Goal: Book appointment/travel/reservation

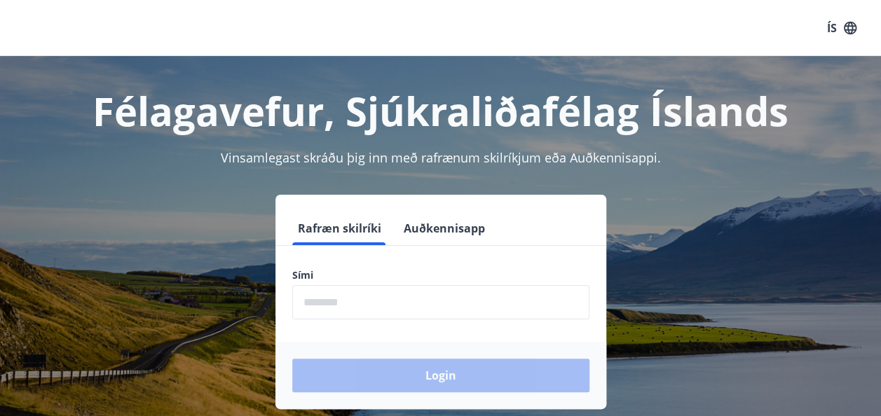
click at [437, 375] on div "Login" at bounding box center [440, 375] width 331 height 67
click at [441, 375] on div "Login" at bounding box center [440, 375] width 331 height 67
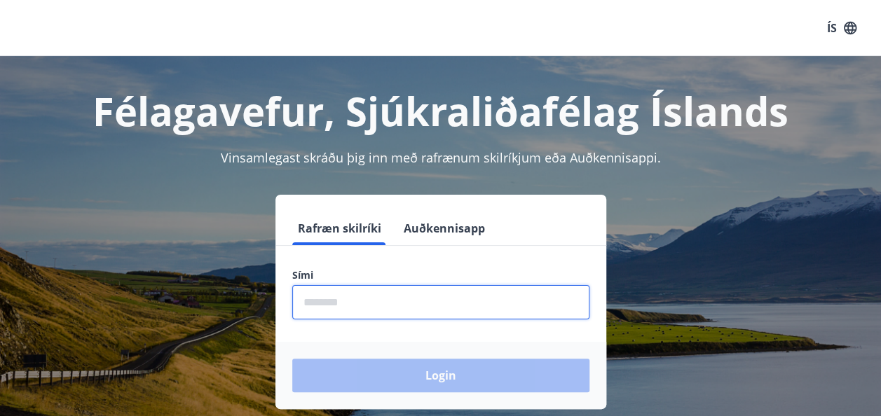
click at [309, 312] on input "phone" at bounding box center [440, 302] width 297 height 34
type input "********"
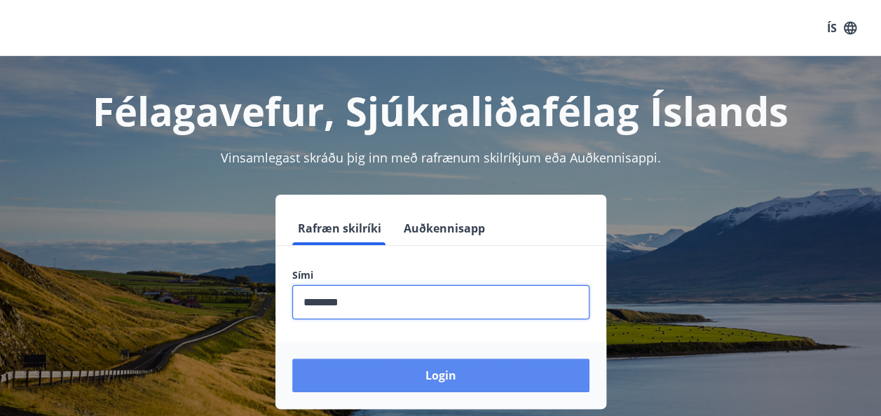
click at [426, 371] on button "Login" at bounding box center [440, 376] width 297 height 34
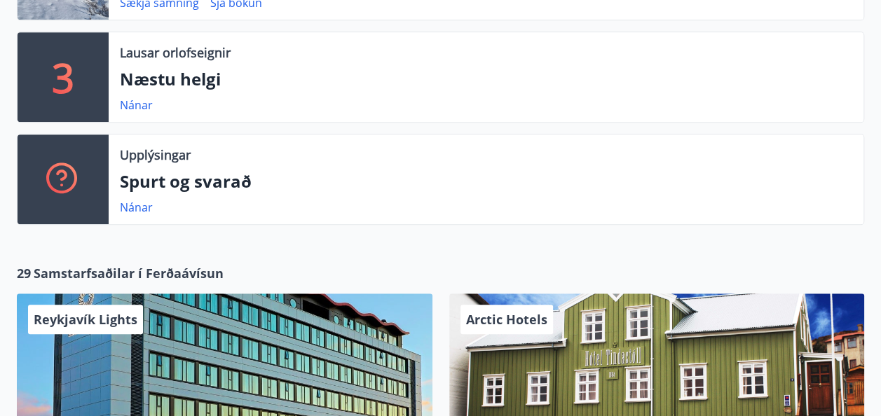
scroll to position [350, 0]
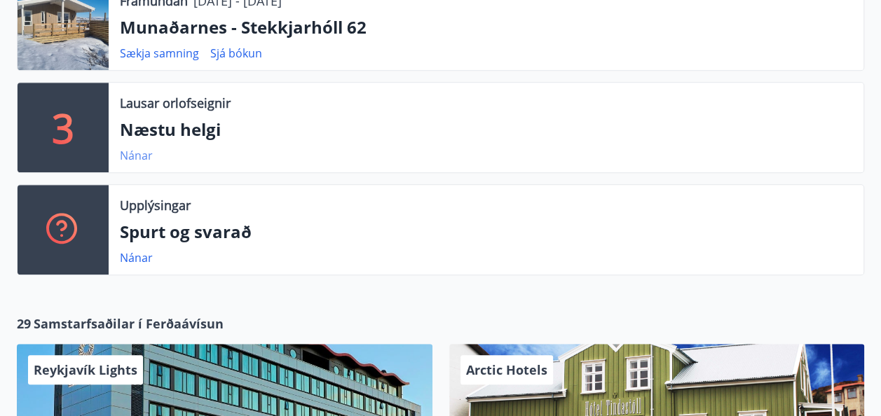
click at [137, 157] on link "Nánar" at bounding box center [136, 155] width 33 height 15
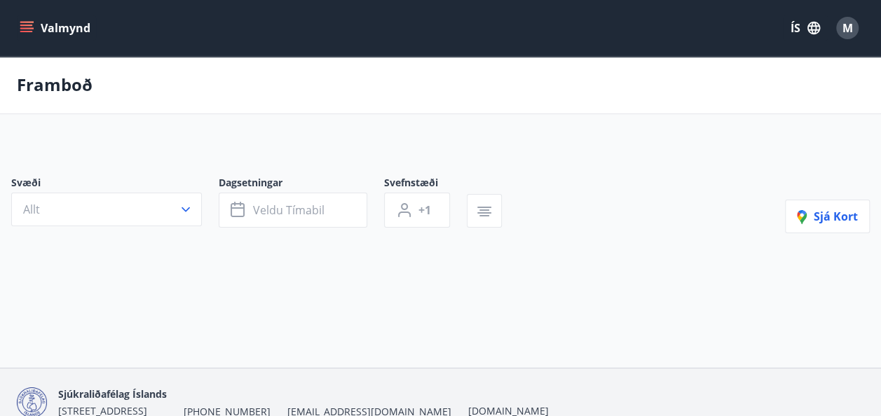
type input "*"
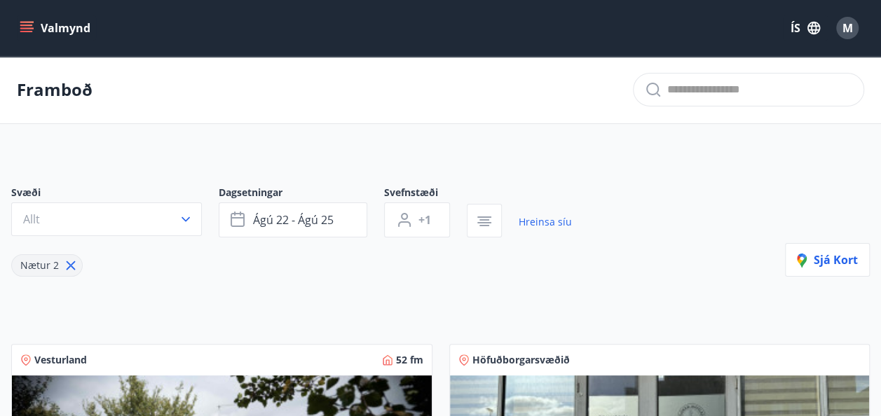
click at [36, 265] on span "Nætur 2" at bounding box center [39, 265] width 39 height 13
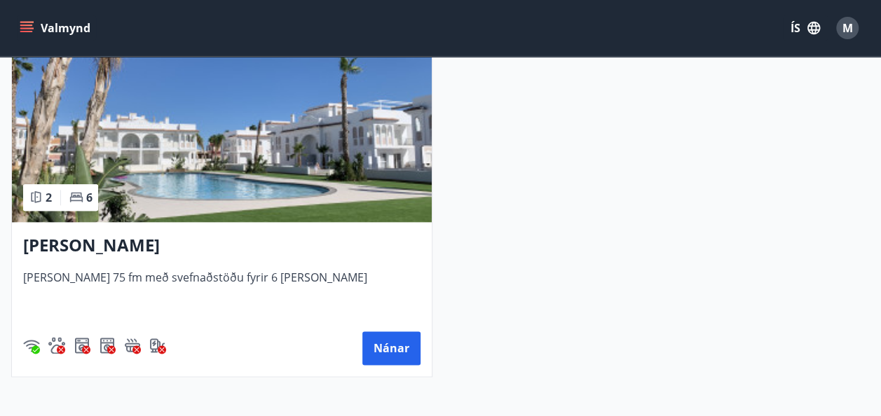
scroll to position [771, 0]
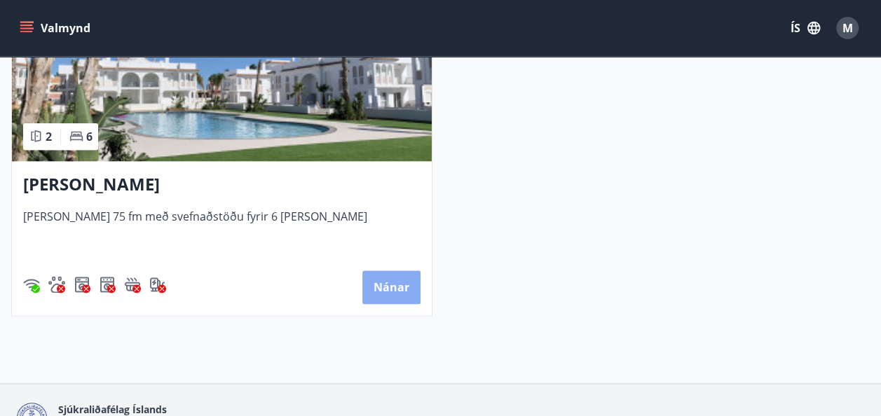
click at [389, 284] on button "Nánar" at bounding box center [391, 287] width 58 height 34
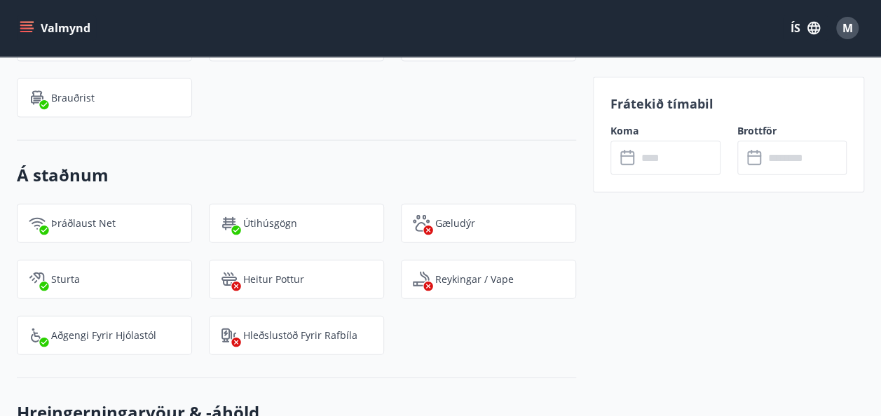
scroll to position [1541, 0]
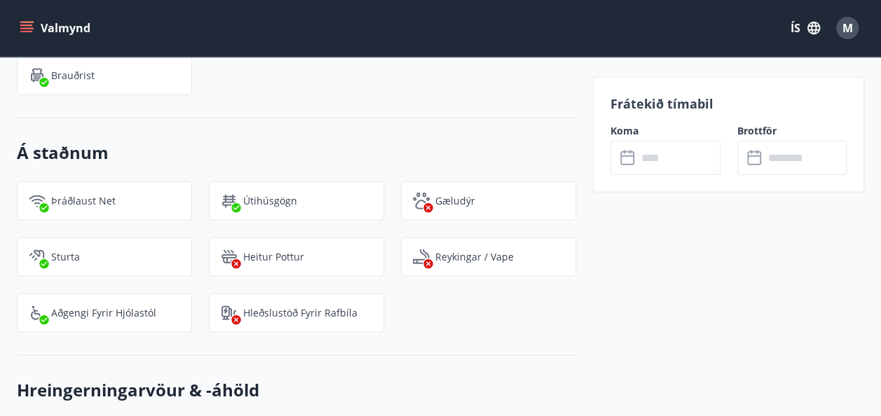
click at [619, 130] on label "Koma" at bounding box center [665, 131] width 110 height 14
click at [659, 160] on input "text" at bounding box center [678, 158] width 83 height 34
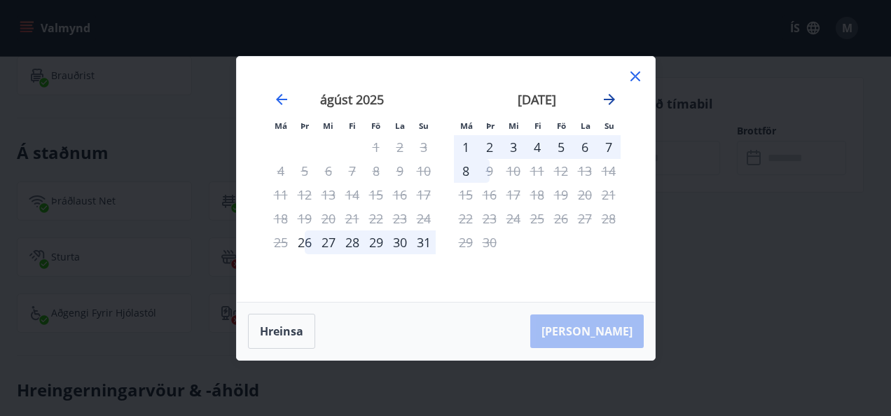
click at [614, 100] on icon "Move forward to switch to the next month." at bounding box center [609, 99] width 17 height 17
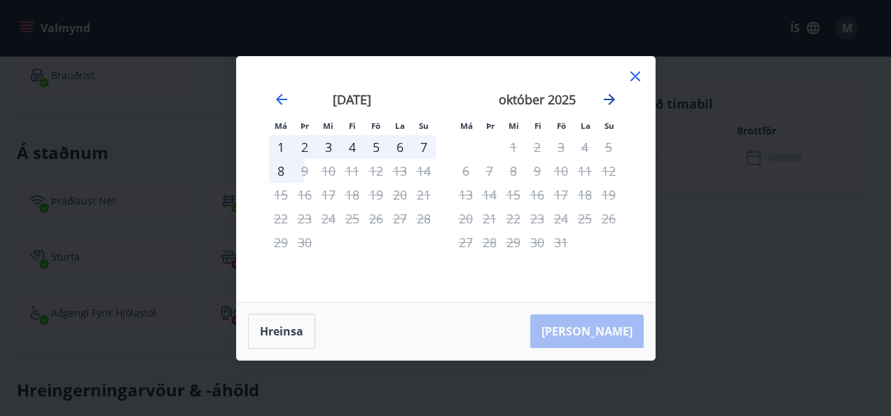
click at [614, 100] on icon "Move forward to switch to the next month." at bounding box center [609, 99] width 17 height 17
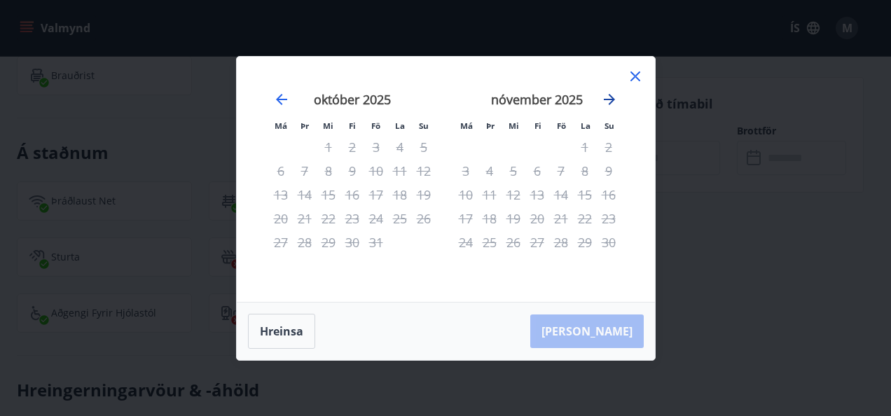
click at [614, 100] on icon "Move forward to switch to the next month." at bounding box center [609, 99] width 17 height 17
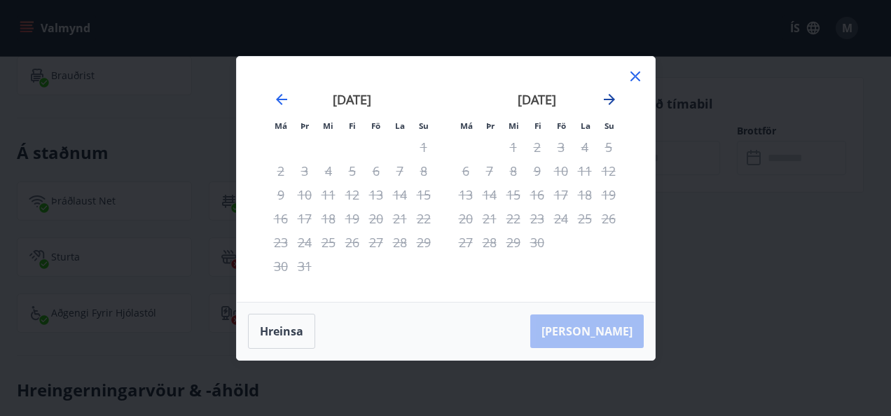
click at [614, 100] on icon "Move forward to switch to the next month." at bounding box center [609, 99] width 17 height 17
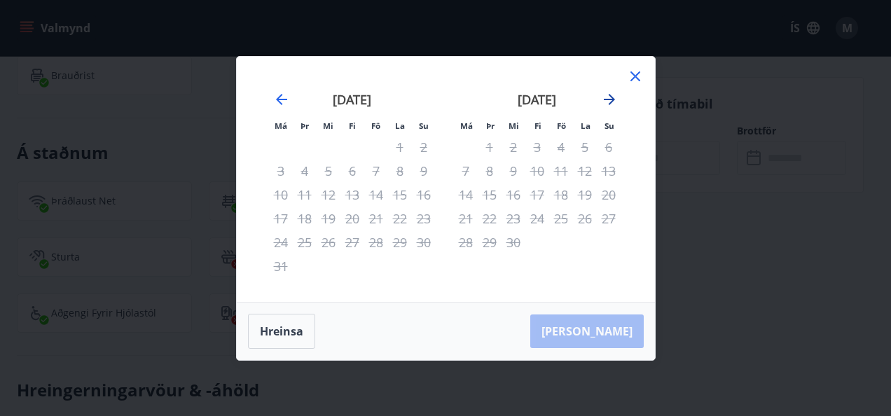
click at [614, 100] on icon "Move forward to switch to the next month." at bounding box center [609, 99] width 17 height 17
click at [284, 102] on icon "Move backward to switch to the previous month." at bounding box center [281, 99] width 17 height 17
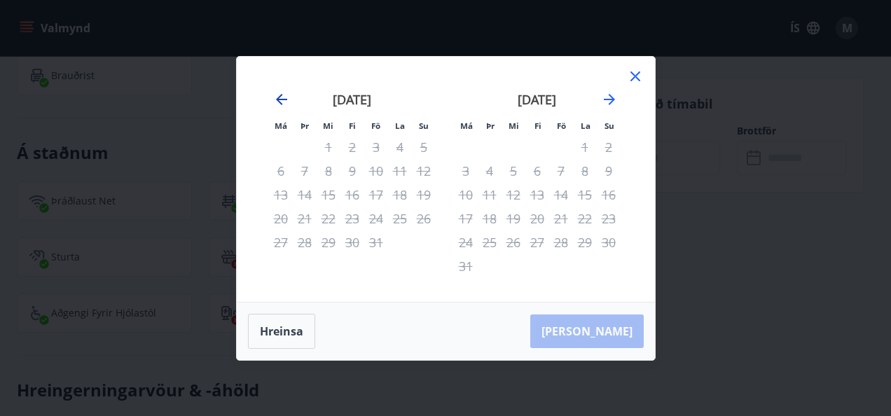
click at [284, 102] on icon "Move backward to switch to the previous month." at bounding box center [281, 99] width 17 height 17
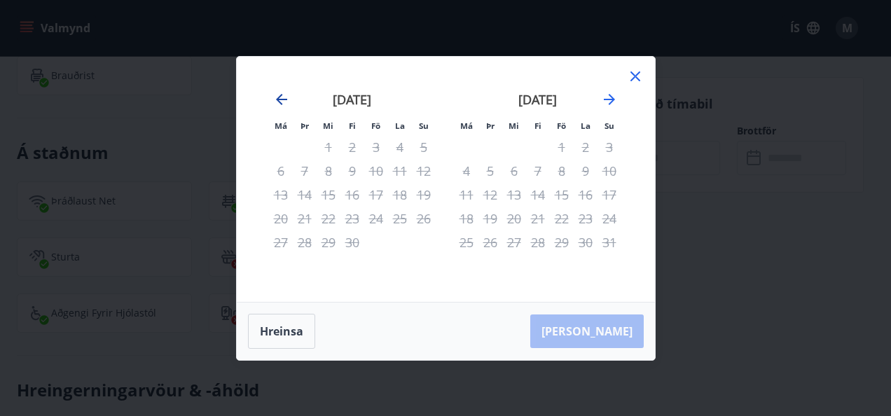
click at [279, 101] on icon "Move backward to switch to the previous month." at bounding box center [281, 99] width 11 height 11
click at [280, 95] on icon "Move backward to switch to the previous month." at bounding box center [281, 99] width 11 height 11
click at [278, 101] on icon "Move backward to switch to the previous month." at bounding box center [281, 99] width 11 height 11
click at [278, 317] on button "Hreinsa" at bounding box center [281, 331] width 67 height 35
click at [639, 72] on icon at bounding box center [635, 76] width 10 height 10
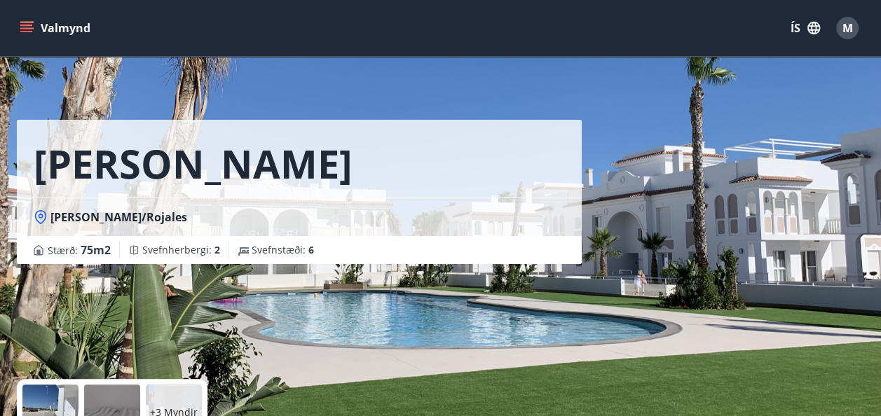
scroll to position [0, 0]
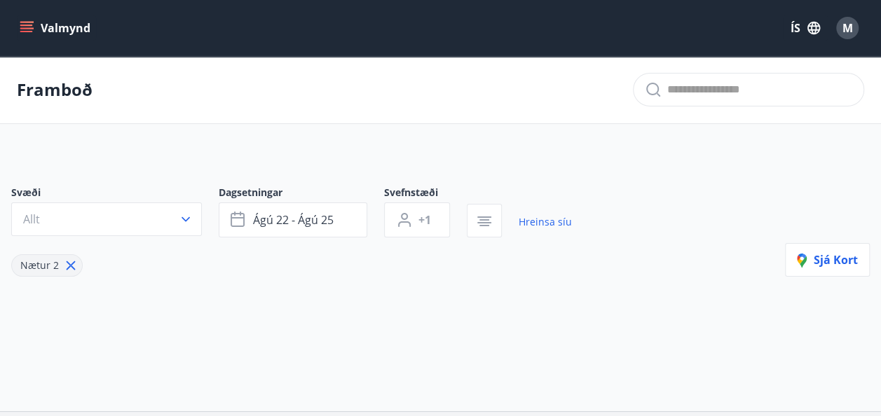
type input "*"
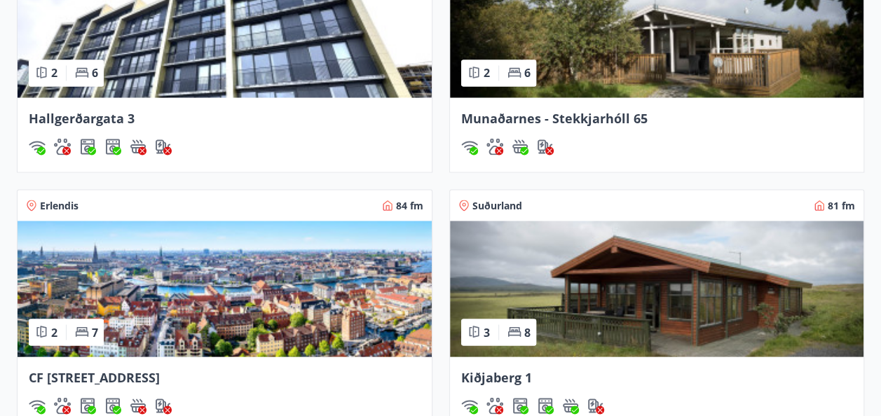
scroll to position [1230, 0]
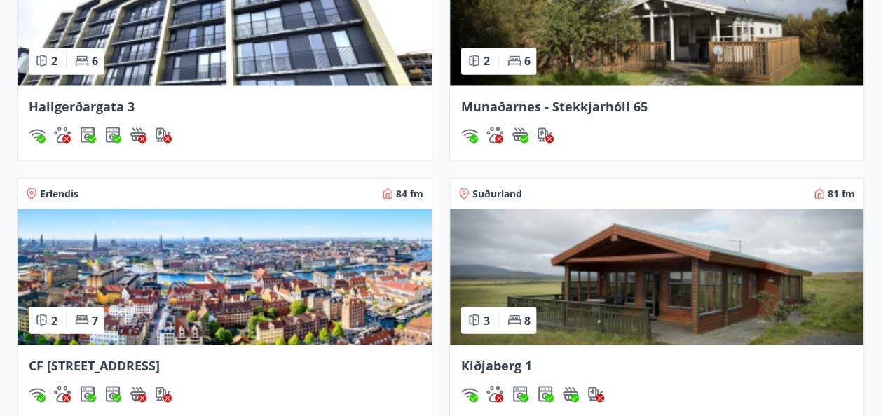
click at [527, 364] on span "Kiðjaberg 1" at bounding box center [496, 365] width 71 height 17
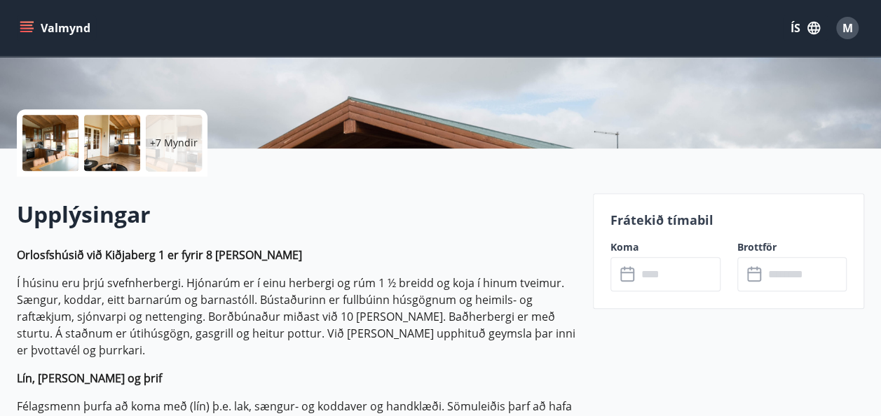
scroll to position [210, 0]
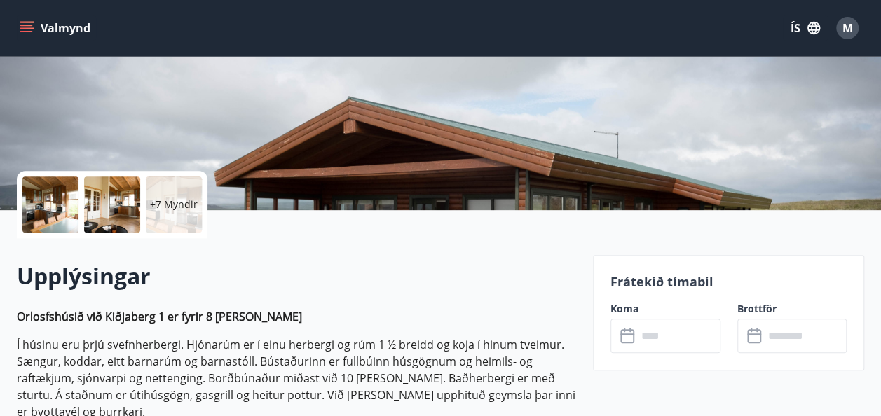
click at [638, 338] on input "text" at bounding box center [678, 336] width 83 height 34
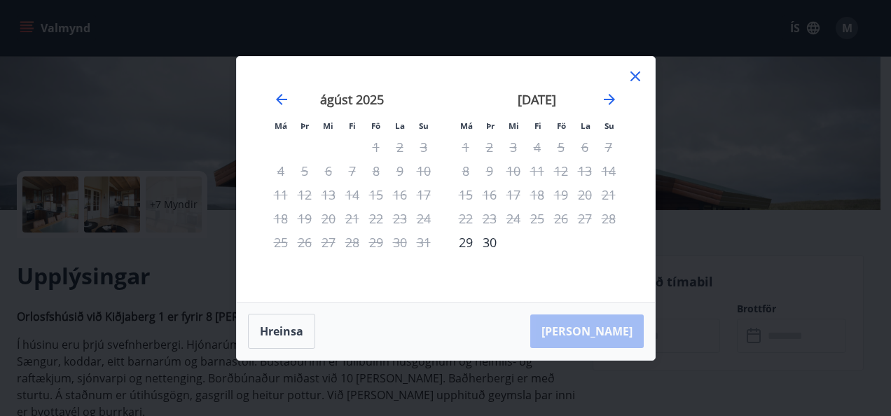
click at [635, 82] on icon at bounding box center [635, 76] width 17 height 17
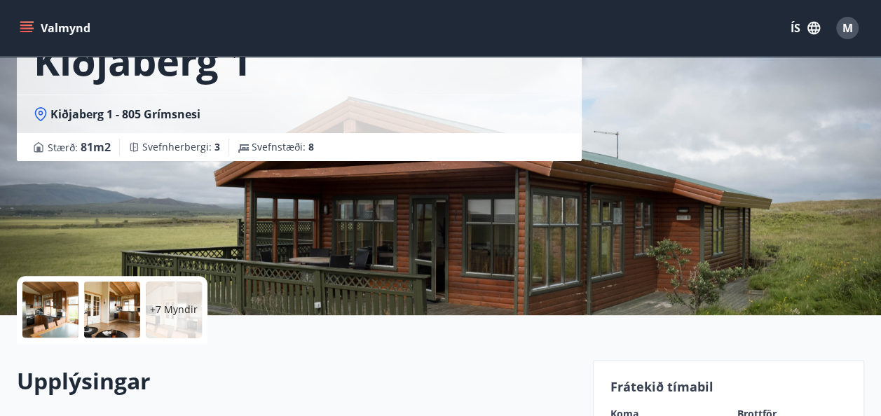
scroll to position [70, 0]
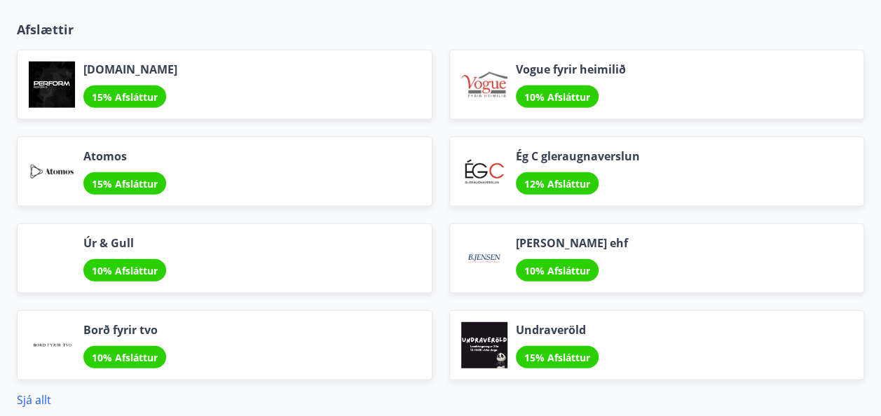
scroll to position [1730, 0]
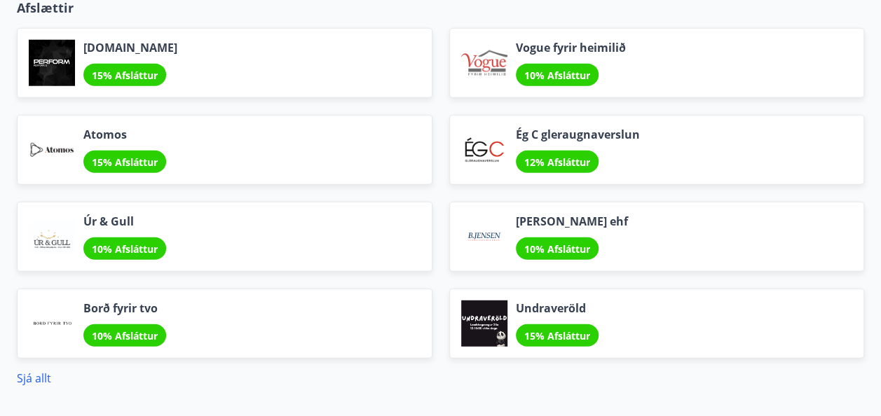
click at [139, 332] on span "10% Afsláttur" at bounding box center [125, 335] width 66 height 13
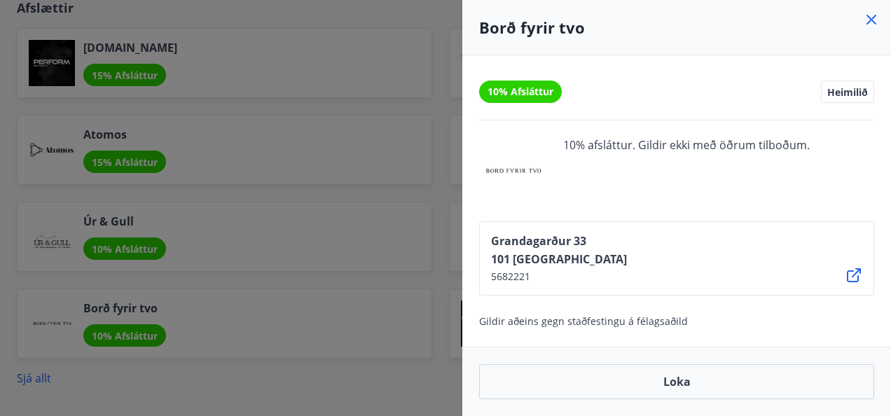
click at [307, 347] on div at bounding box center [445, 208] width 891 height 416
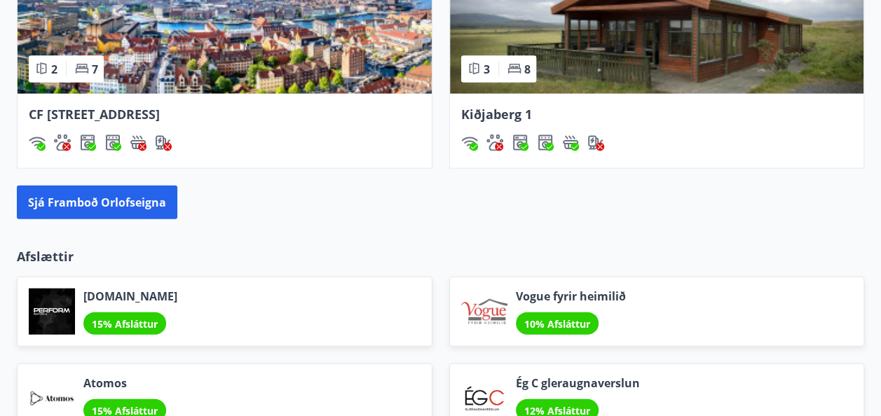
scroll to position [1449, 0]
